Goal: Check status: Check status

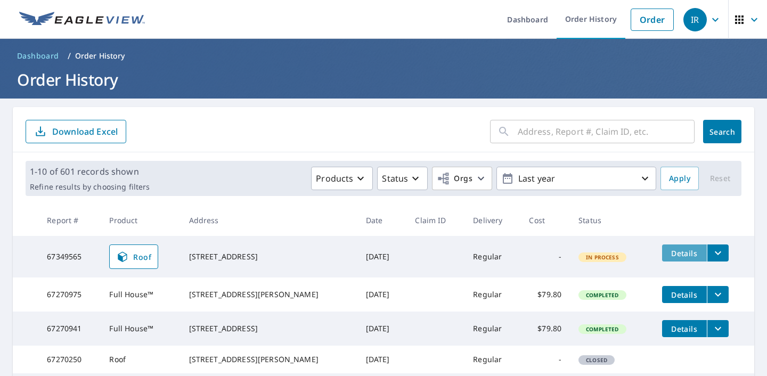
click at [677, 252] on span "Details" at bounding box center [685, 253] width 32 height 10
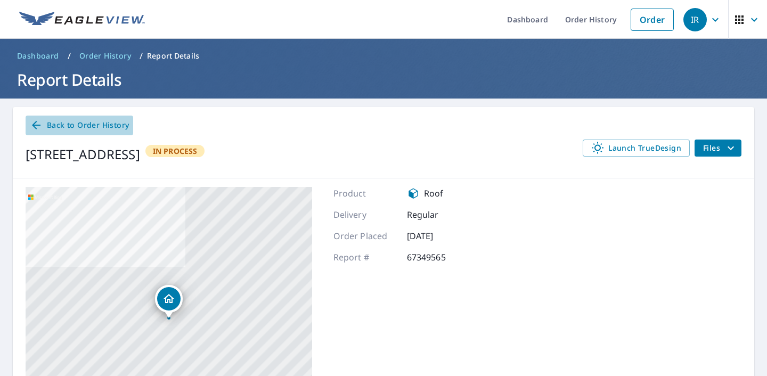
click at [35, 124] on icon at bounding box center [36, 125] width 13 height 13
